Goal: Information Seeking & Learning: Learn about a topic

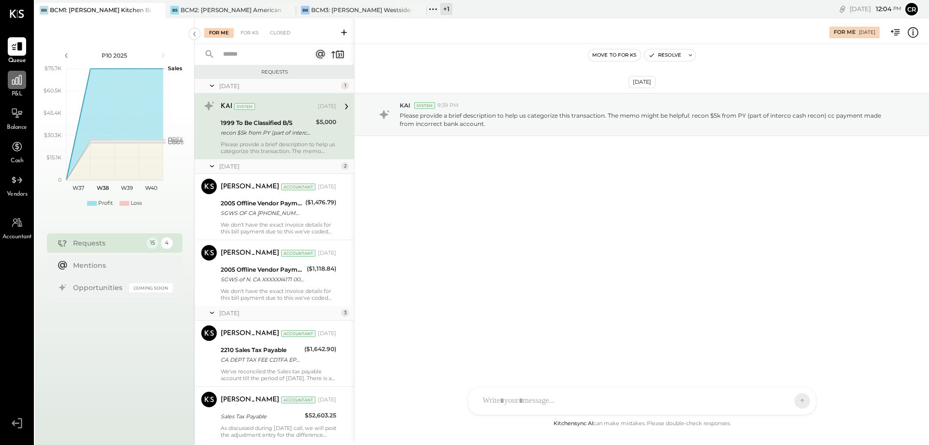
click at [18, 87] on div at bounding box center [17, 80] width 18 height 18
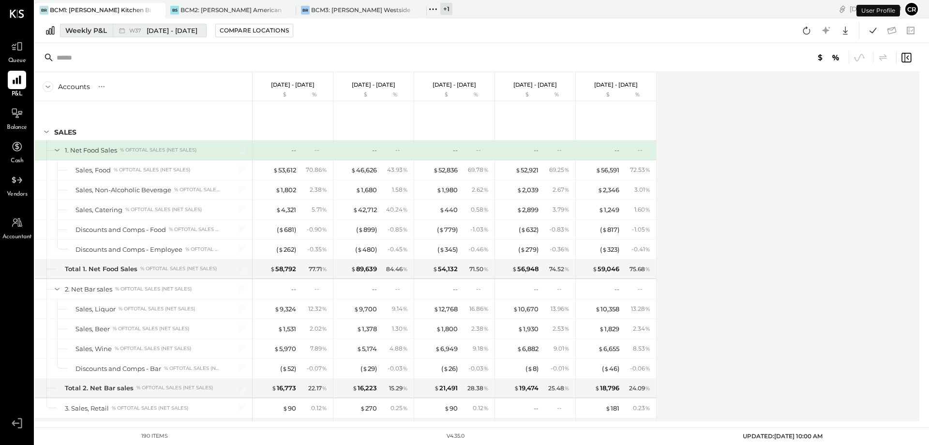
click at [94, 33] on div "Weekly P&L" at bounding box center [86, 31] width 42 height 10
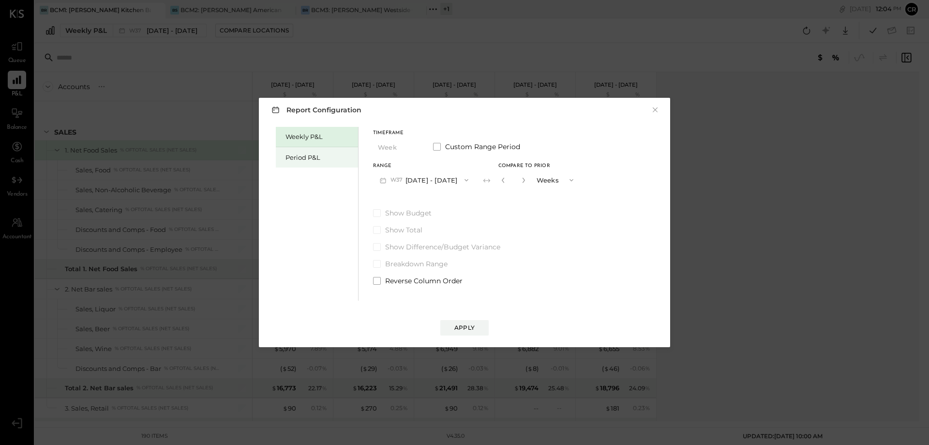
click at [296, 159] on div "Period P&L" at bounding box center [319, 157] width 68 height 9
click at [379, 210] on span at bounding box center [377, 213] width 8 height 8
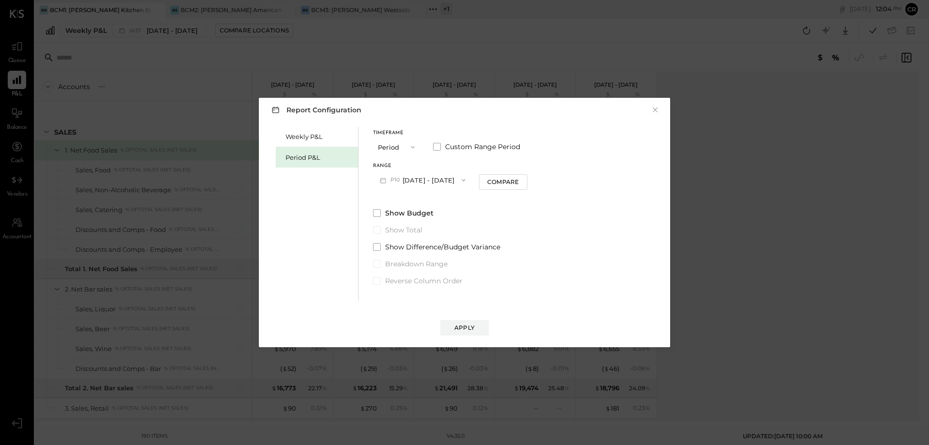
click at [420, 183] on button "P10 [DATE] - [DATE]" at bounding box center [422, 180] width 99 height 18
click at [423, 199] on span "[DATE] - [DATE]" at bounding box center [419, 201] width 46 height 8
click at [466, 325] on div "Apply" at bounding box center [464, 327] width 20 height 8
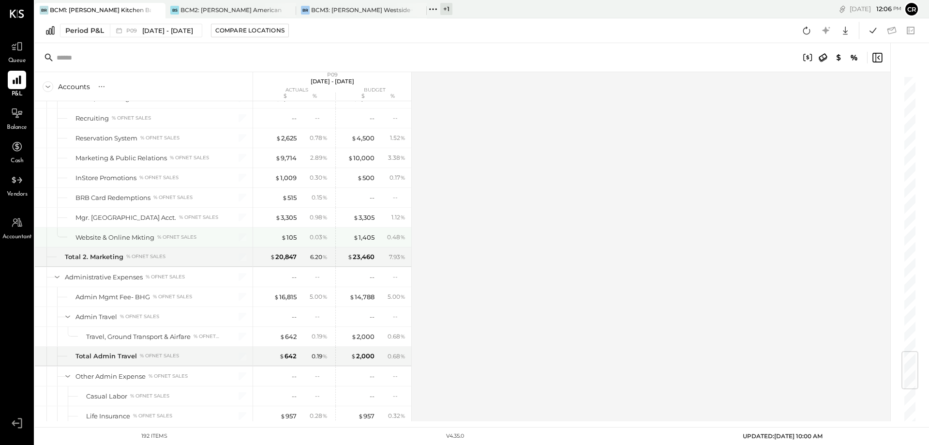
scroll to position [2323, 0]
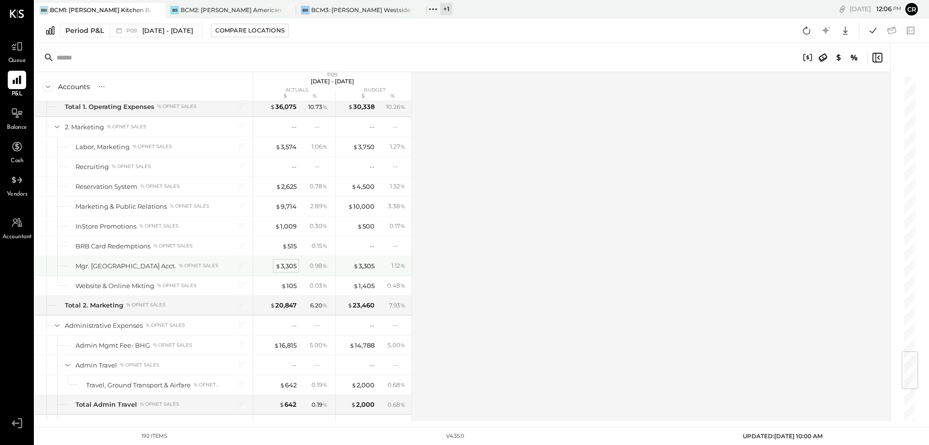
click at [281, 269] on div "$ 3,305" at bounding box center [285, 265] width 21 height 9
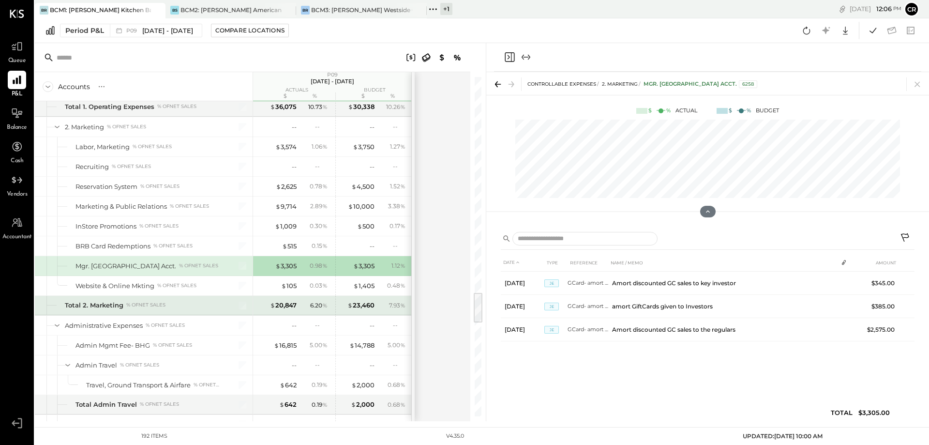
scroll to position [2371, 0]
